Goal: Use online tool/utility

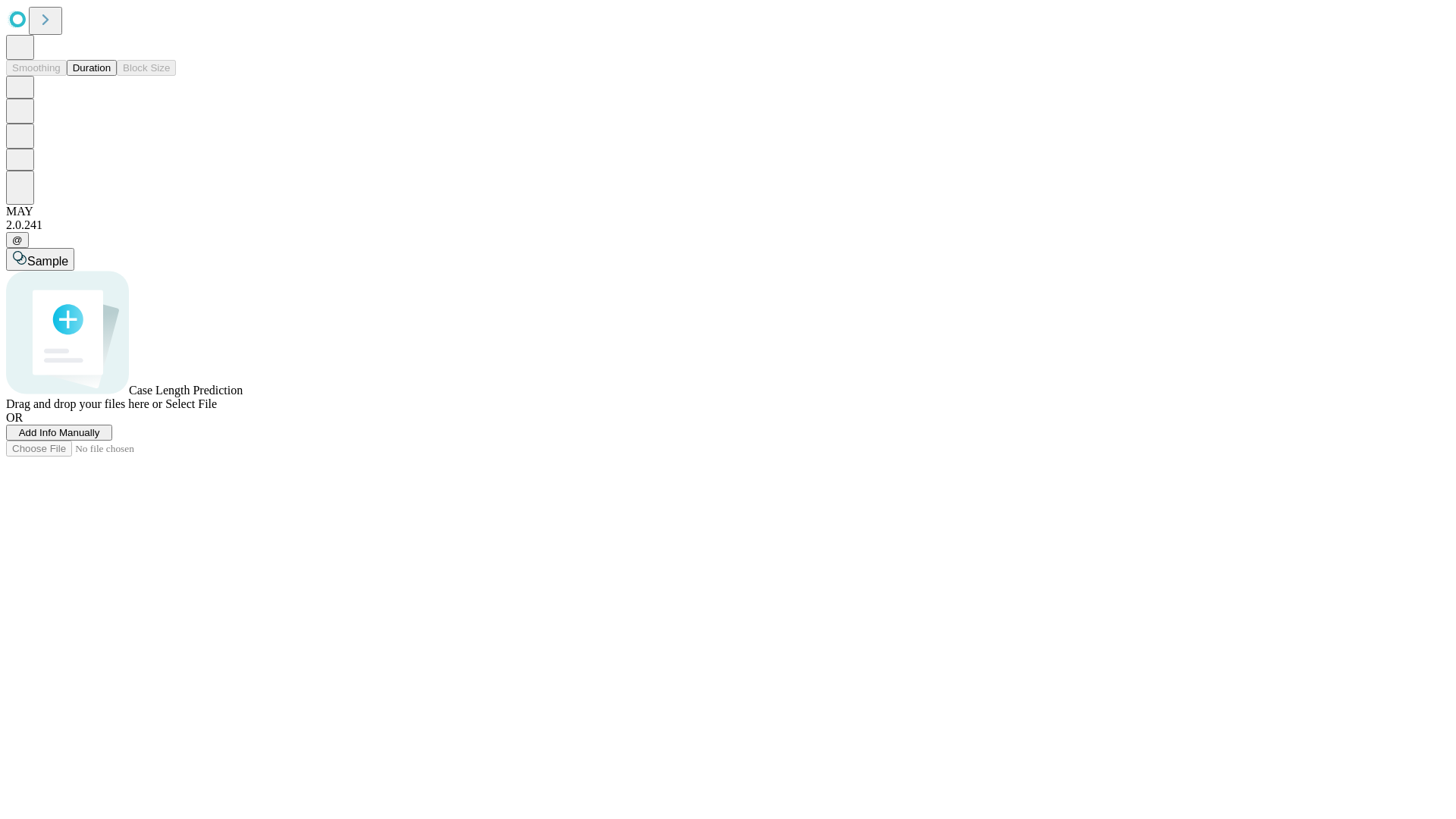
click at [217, 411] on span "Select File" at bounding box center [190, 404] width 51 height 13
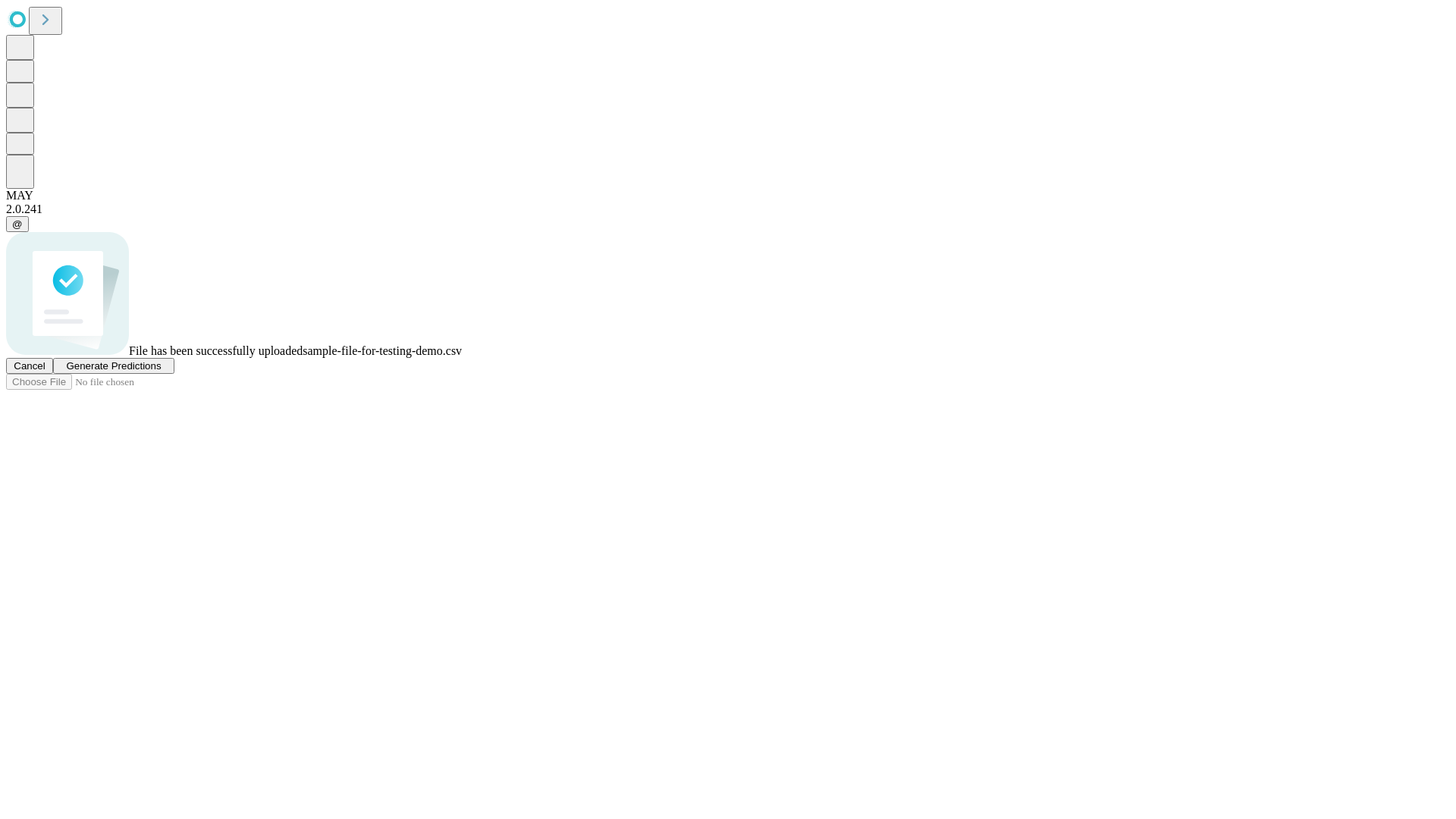
click at [161, 372] on span "Generate Predictions" at bounding box center [113, 366] width 95 height 11
